Goal: Obtain resource: Obtain resource

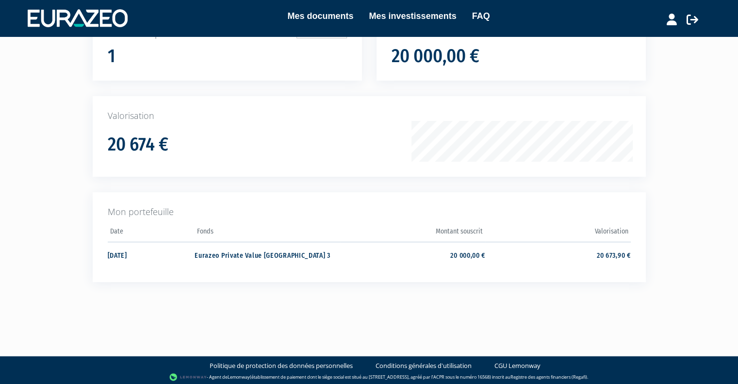
scroll to position [97, 0]
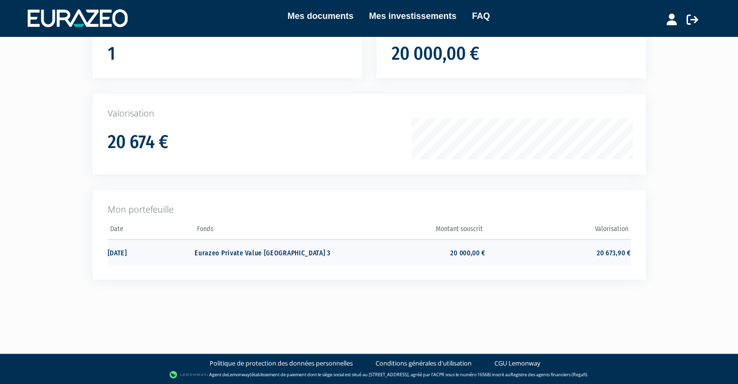
click at [128, 253] on td "[DATE]" at bounding box center [151, 252] width 87 height 26
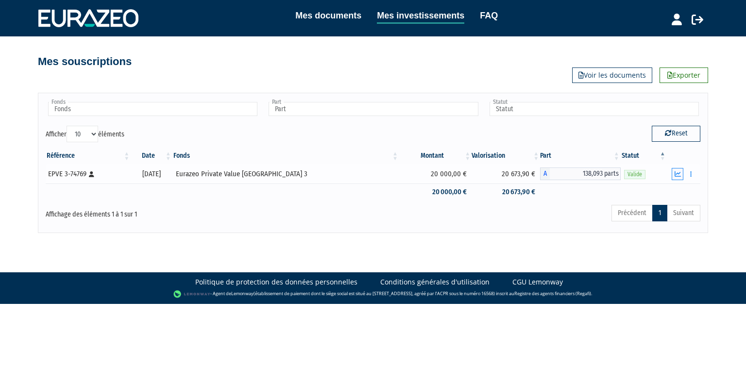
click at [673, 177] on button "button" at bounding box center [677, 174] width 12 height 12
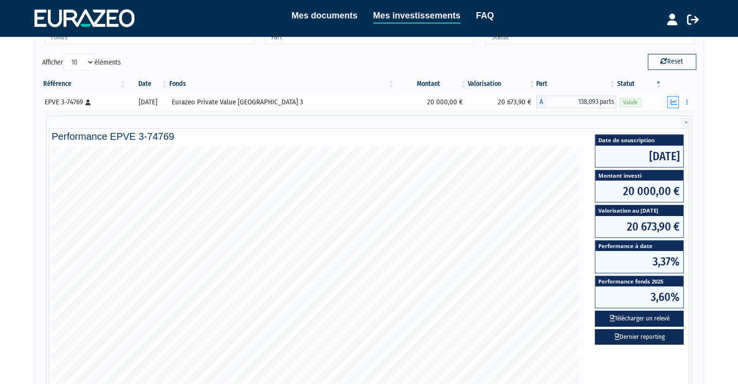
scroll to position [97, 0]
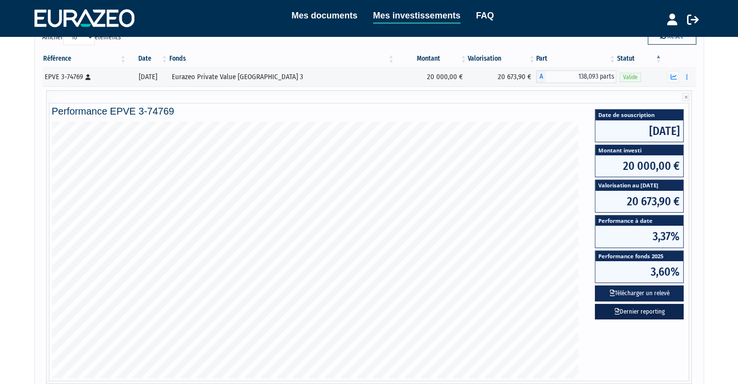
click at [633, 312] on link "Dernier reporting" at bounding box center [639, 312] width 89 height 16
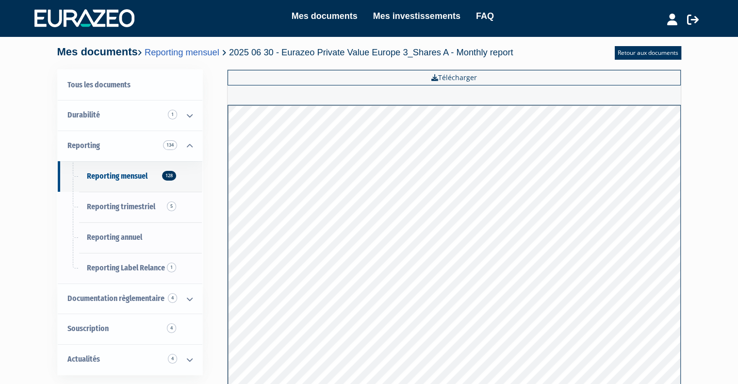
click at [562, 9] on div "Mes documents Mes investissements FAQ Mon profil Mes structures" at bounding box center [368, 18] width 669 height 19
drag, startPoint x: 335, startPoint y: 50, endPoint x: 466, endPoint y: 50, distance: 131.1
click at [466, 50] on span "2025 06 30 - Eurazeo Private Value Europe 3_Shares A - Monthly report" at bounding box center [371, 52] width 284 height 10
copy span "Private Value Europe 3_Shares A"
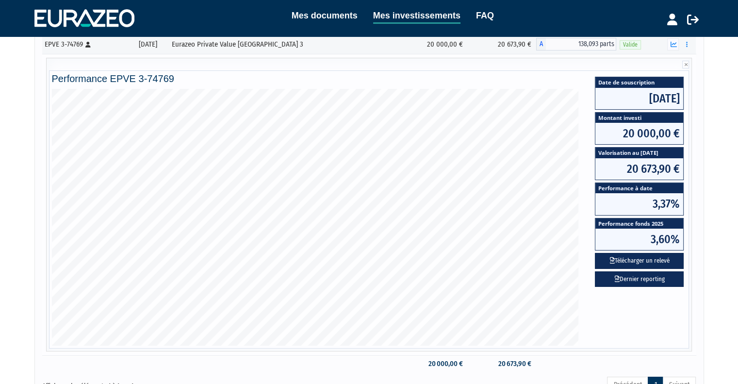
scroll to position [122, 0]
